Goal: Complete application form: Complete application form

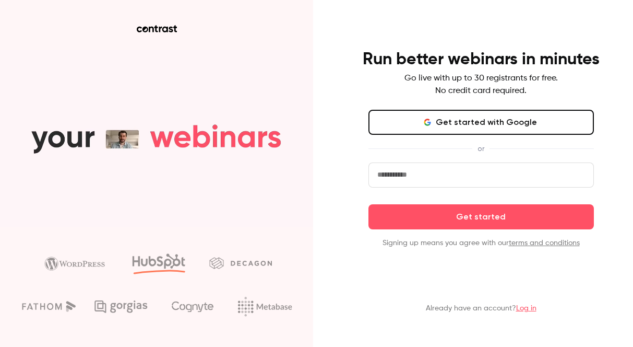
click at [483, 5] on main "Run better webinars in minutes Go live with up to 30 registrants for free. No c…" at bounding box center [481, 173] width 271 height 347
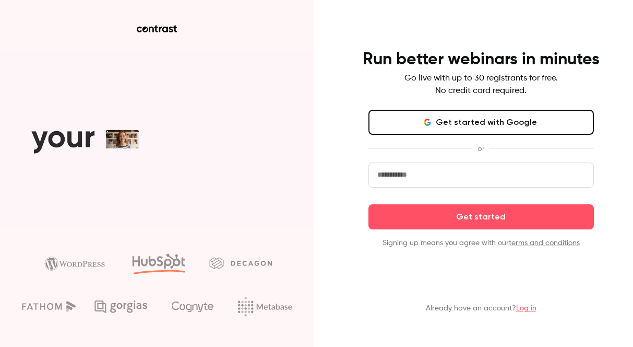
click at [485, 123] on button "Get started with Google" at bounding box center [481, 122] width 225 height 25
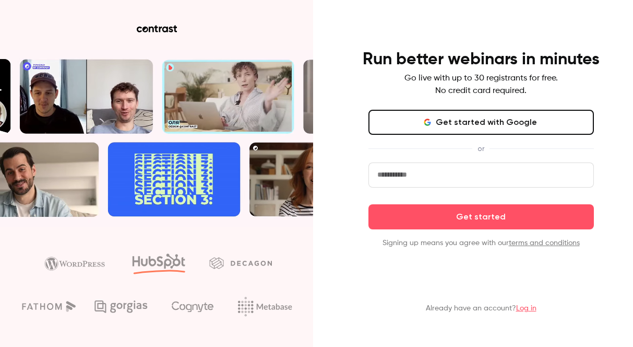
click at [487, 125] on button "Get started with Google" at bounding box center [481, 122] width 225 height 25
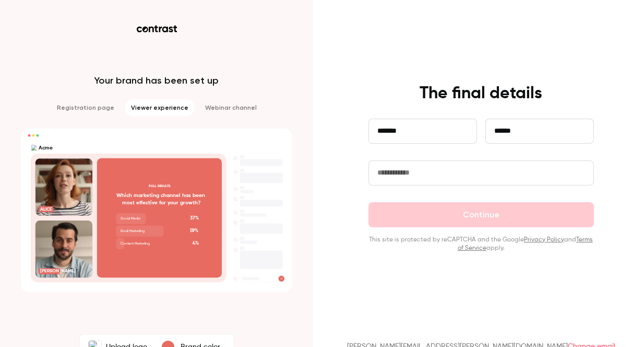
click at [518, 171] on input "text" at bounding box center [481, 172] width 225 height 25
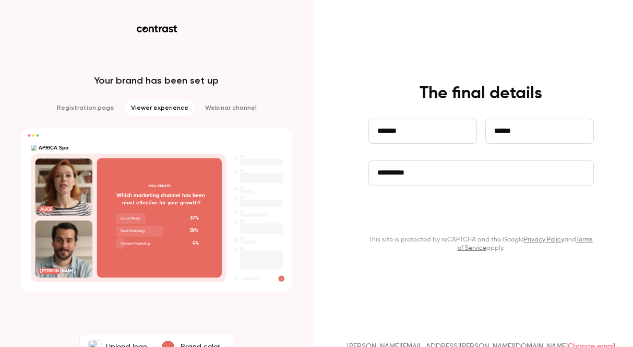
type input "**********"
click at [498, 215] on button "Continue" at bounding box center [481, 214] width 225 height 25
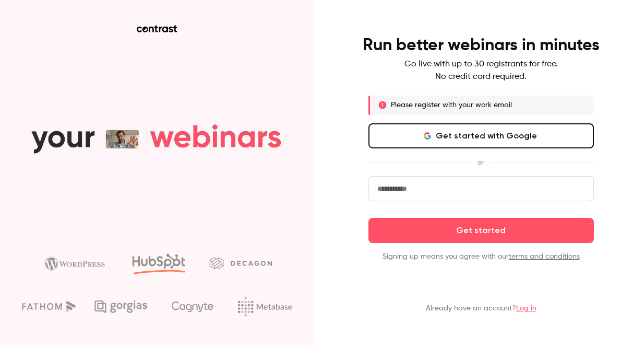
click at [500, 139] on button "Get started with Google" at bounding box center [481, 135] width 225 height 25
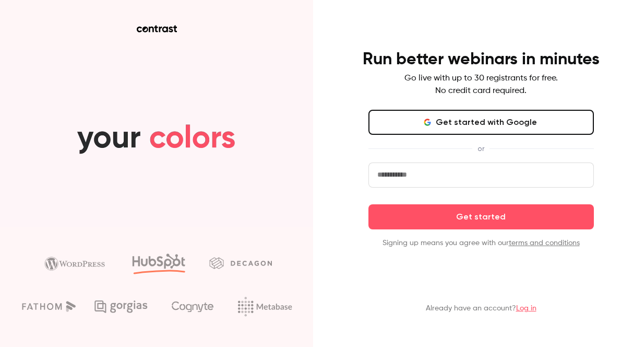
click at [471, 121] on button "Get started with Google" at bounding box center [481, 122] width 225 height 25
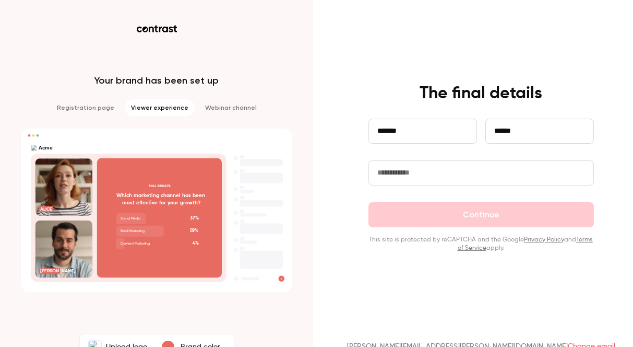
click at [492, 170] on input "text" at bounding box center [481, 172] width 225 height 25
type input "**********"
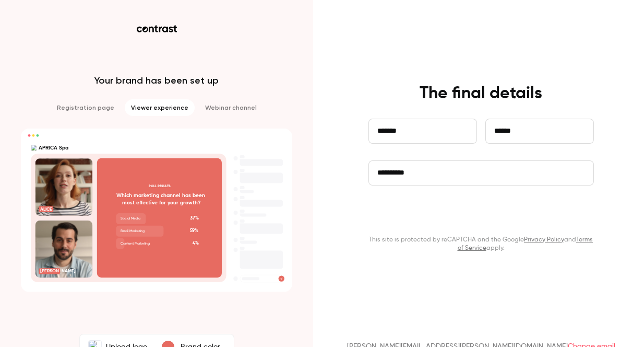
click at [494, 218] on button "Continue" at bounding box center [481, 214] width 225 height 25
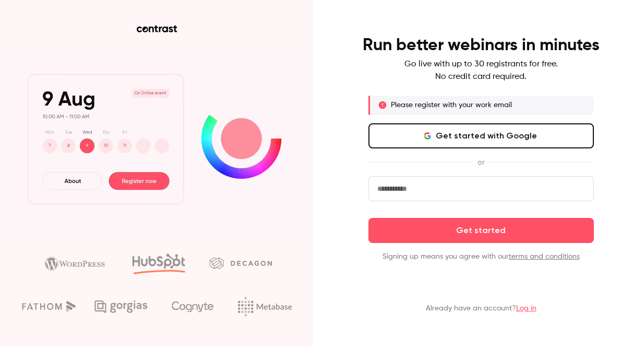
click at [451, 187] on input "email" at bounding box center [481, 188] width 225 height 25
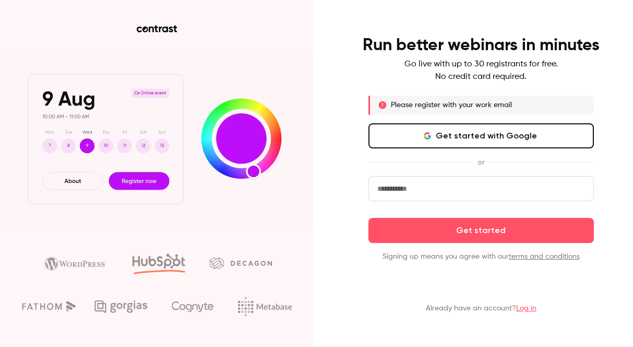
type input "**********"
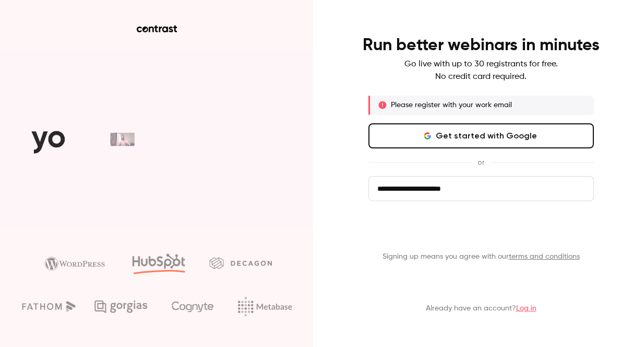
click at [480, 230] on button "Get started" at bounding box center [481, 230] width 225 height 25
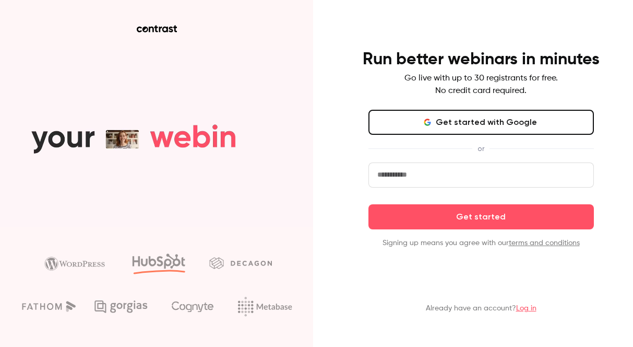
click at [497, 124] on button "Get started with Google" at bounding box center [481, 122] width 225 height 25
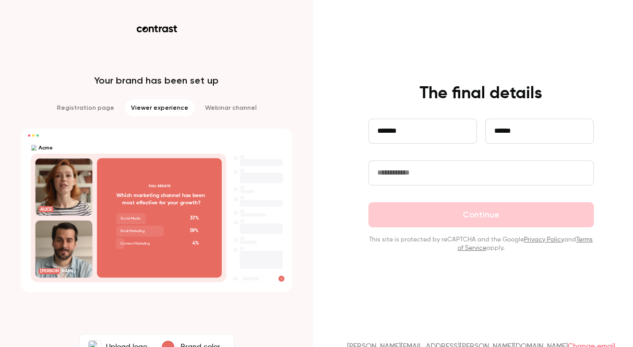
click at [448, 173] on input "text" at bounding box center [481, 172] width 225 height 25
type input "**********"
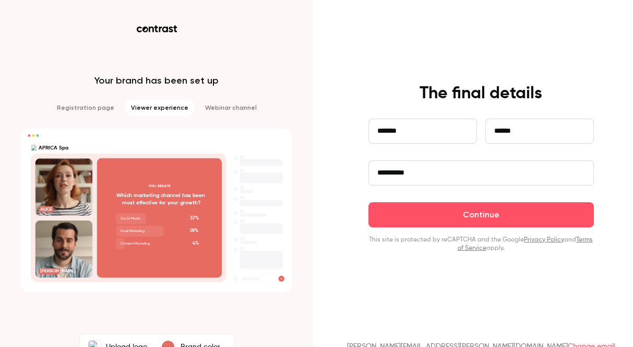
click at [412, 326] on div "filippo.agazzi@gmail.com Change email" at bounding box center [481, 330] width 271 height 57
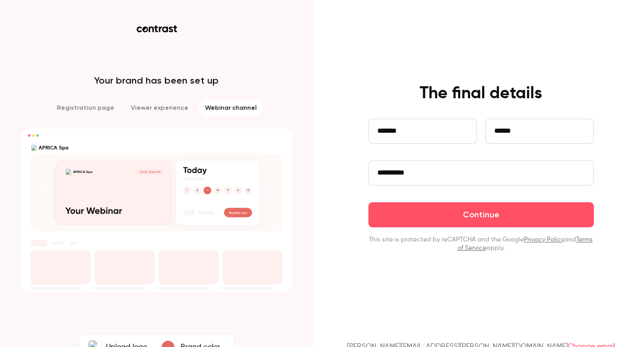
click at [223, 110] on li "Webinar channel" at bounding box center [231, 107] width 64 height 17
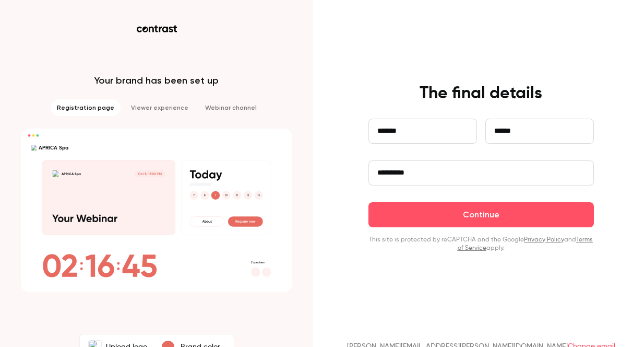
click at [98, 111] on li "Registration page" at bounding box center [86, 107] width 70 height 17
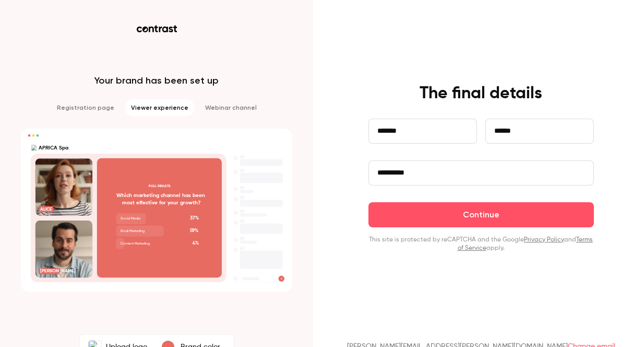
click at [157, 114] on li "Viewer experience" at bounding box center [160, 107] width 70 height 17
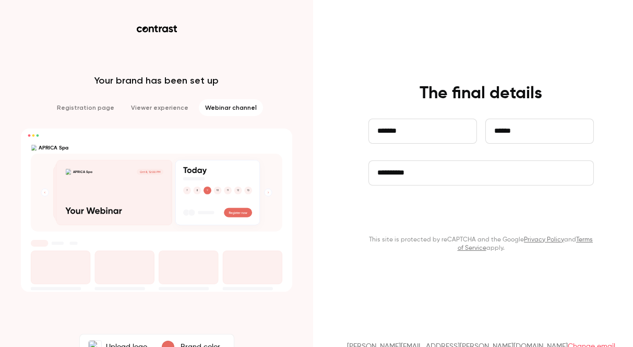
click at [485, 217] on button "Continue" at bounding box center [481, 214] width 225 height 25
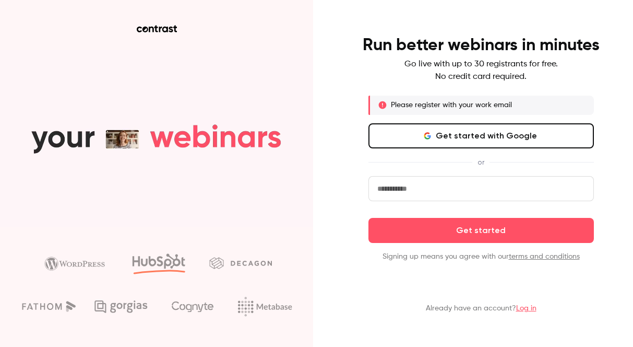
click at [449, 188] on input "email" at bounding box center [481, 188] width 225 height 25
type input "**********"
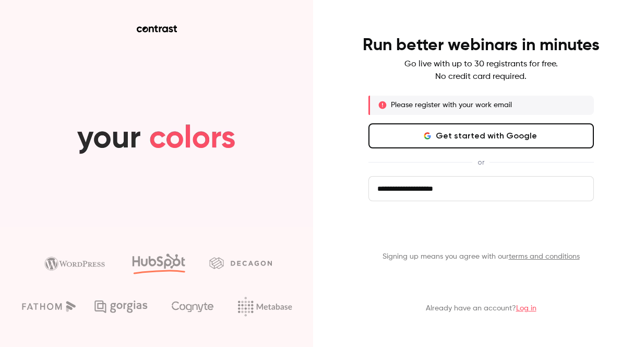
click at [483, 234] on button "Get started" at bounding box center [481, 230] width 225 height 25
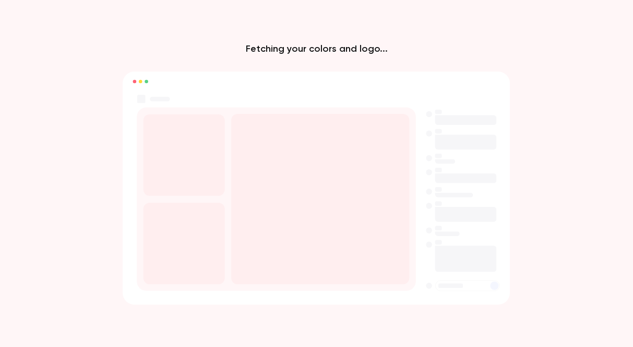
click at [242, 134] on rect at bounding box center [320, 198] width 178 height 170
